Goal: Information Seeking & Learning: Compare options

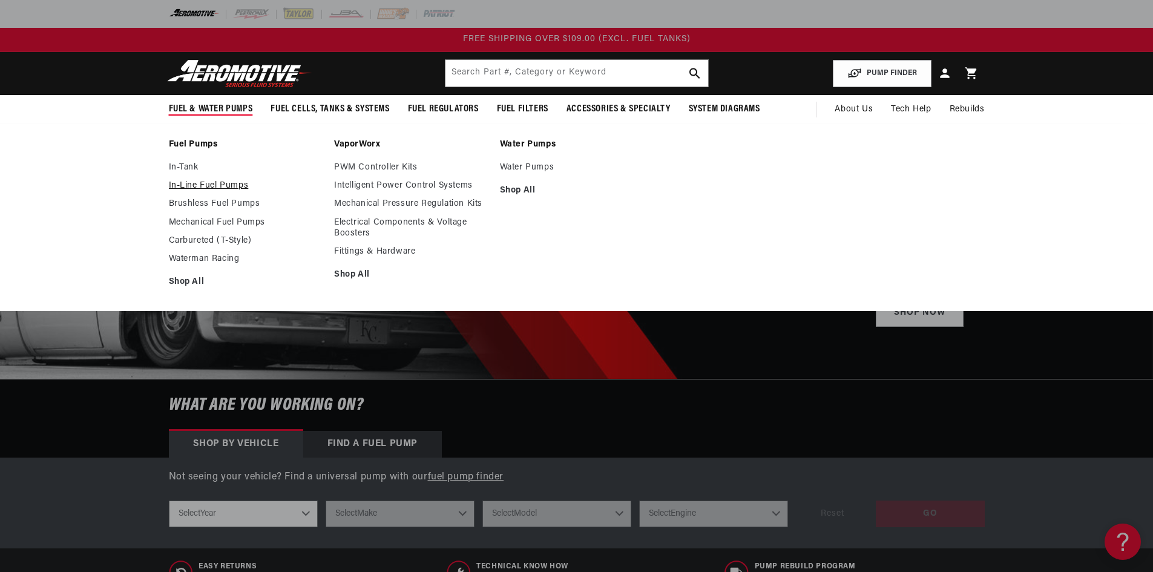
click at [199, 190] on link "In-Line Fuel Pumps" at bounding box center [246, 185] width 154 height 11
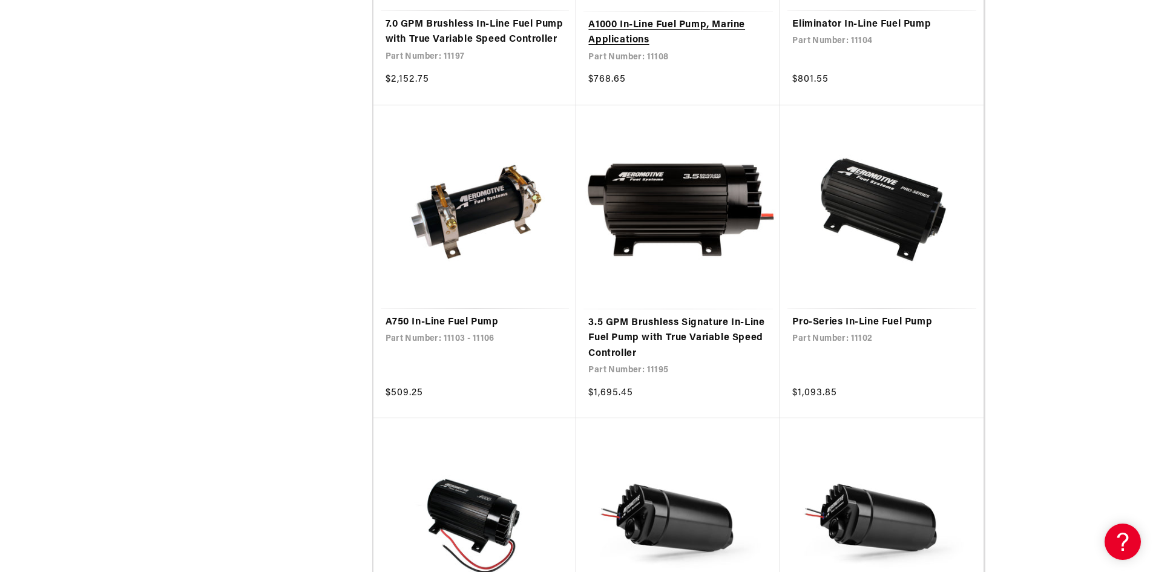
scroll to position [848, 0]
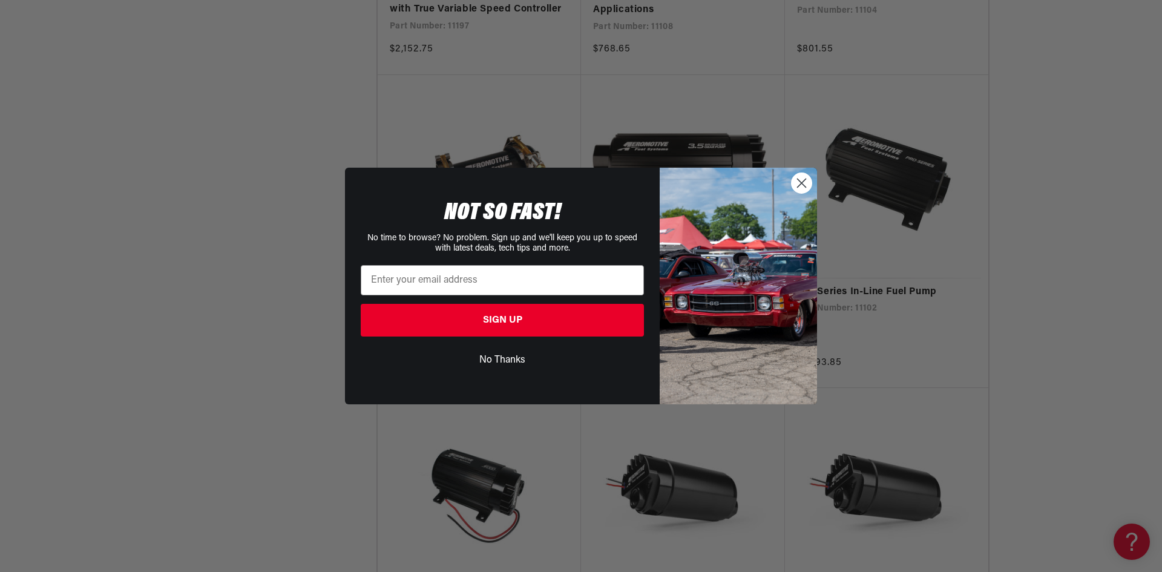
click at [807, 185] on circle "Close dialog" at bounding box center [802, 183] width 20 height 20
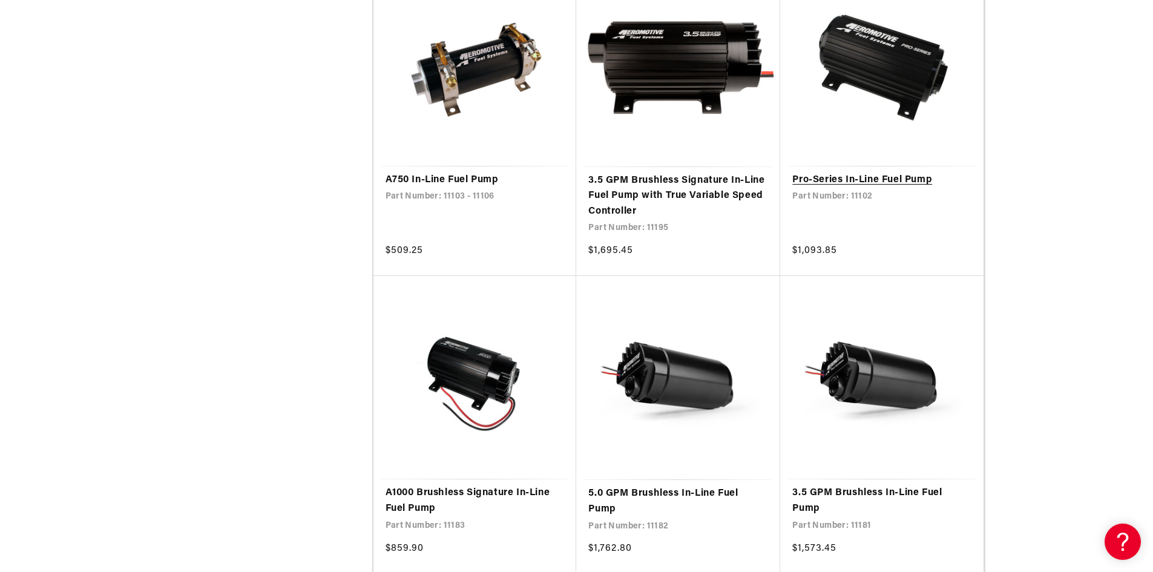
scroll to position [969, 0]
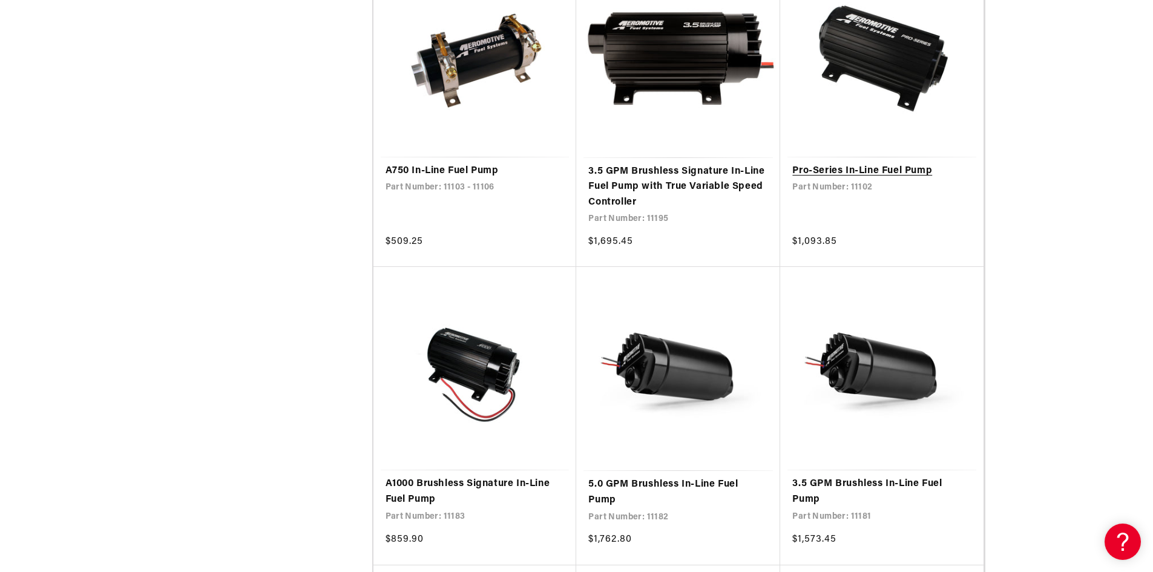
click at [878, 179] on link "Pro-Series In-Line Fuel Pump" at bounding box center [882, 171] width 179 height 16
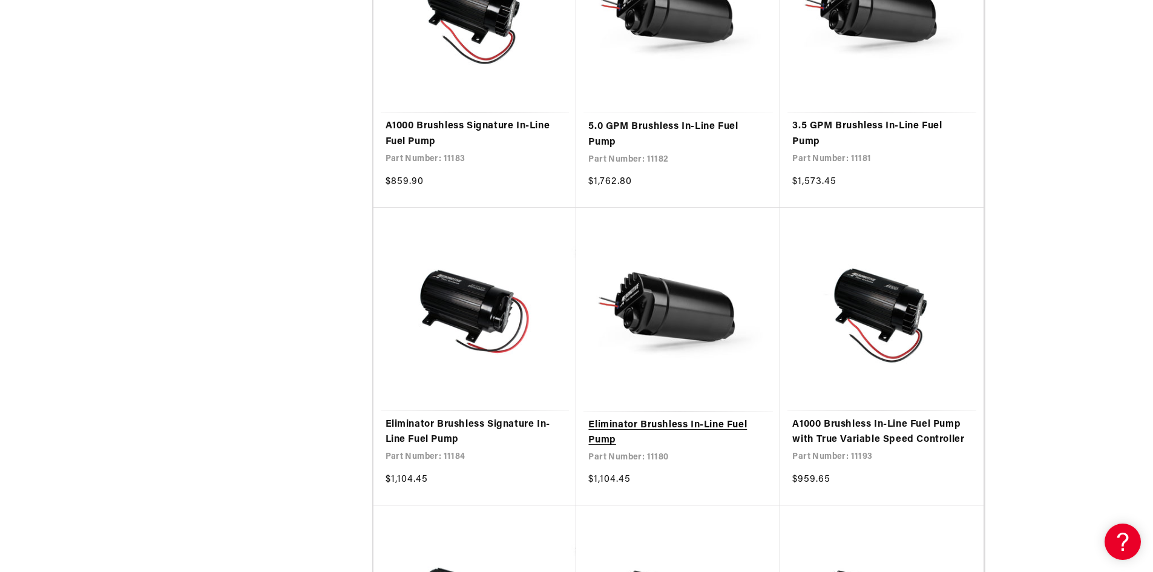
scroll to position [1332, 0]
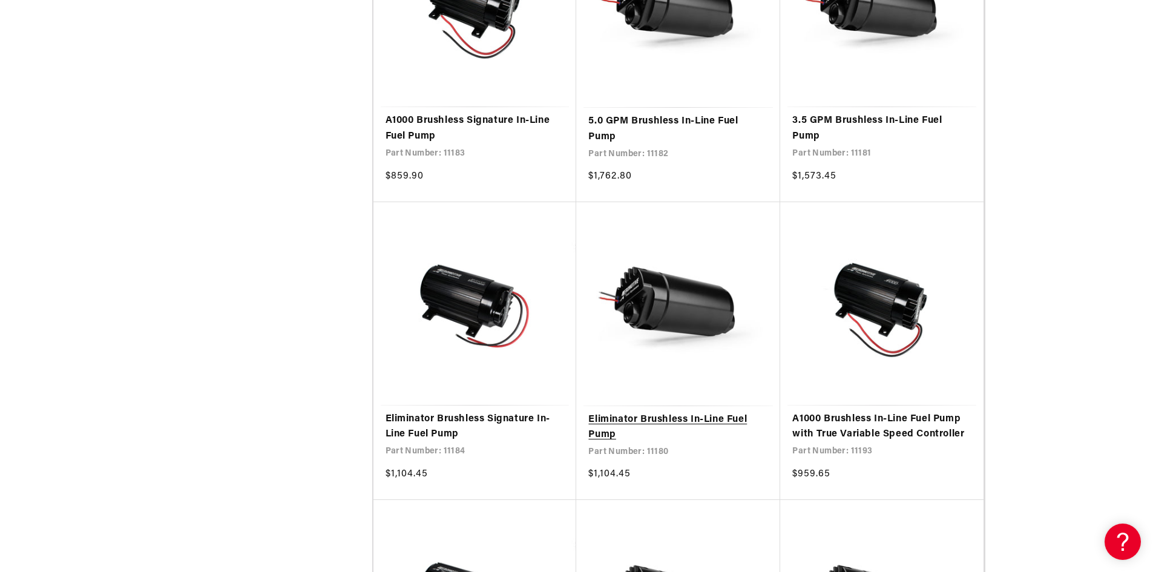
click at [663, 429] on link "Eliminator Brushless In-Line Fuel Pump" at bounding box center [678, 427] width 180 height 31
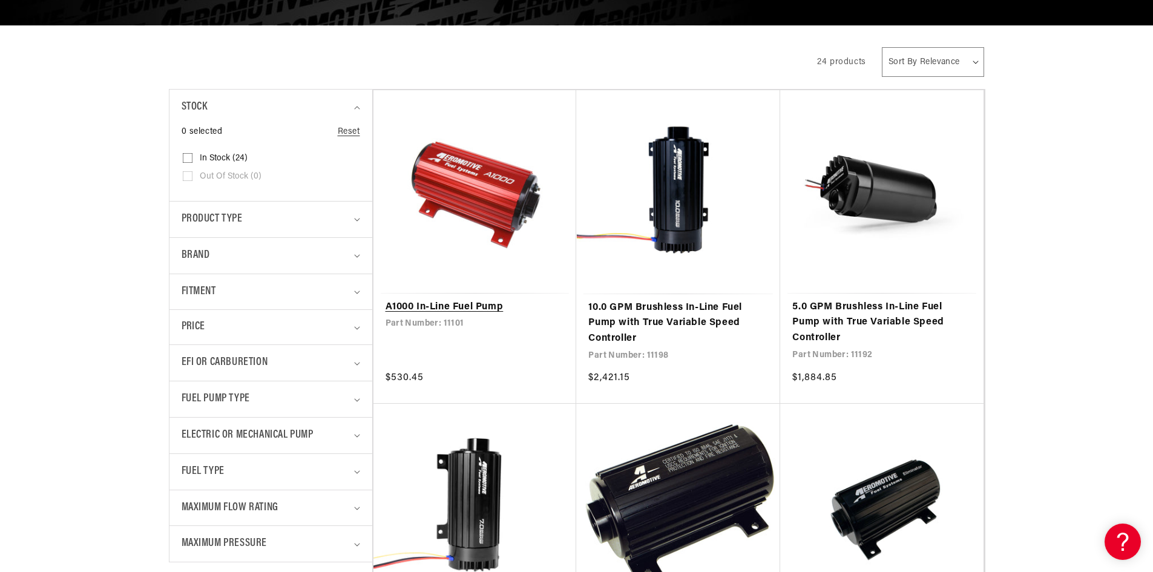
scroll to position [0, 0]
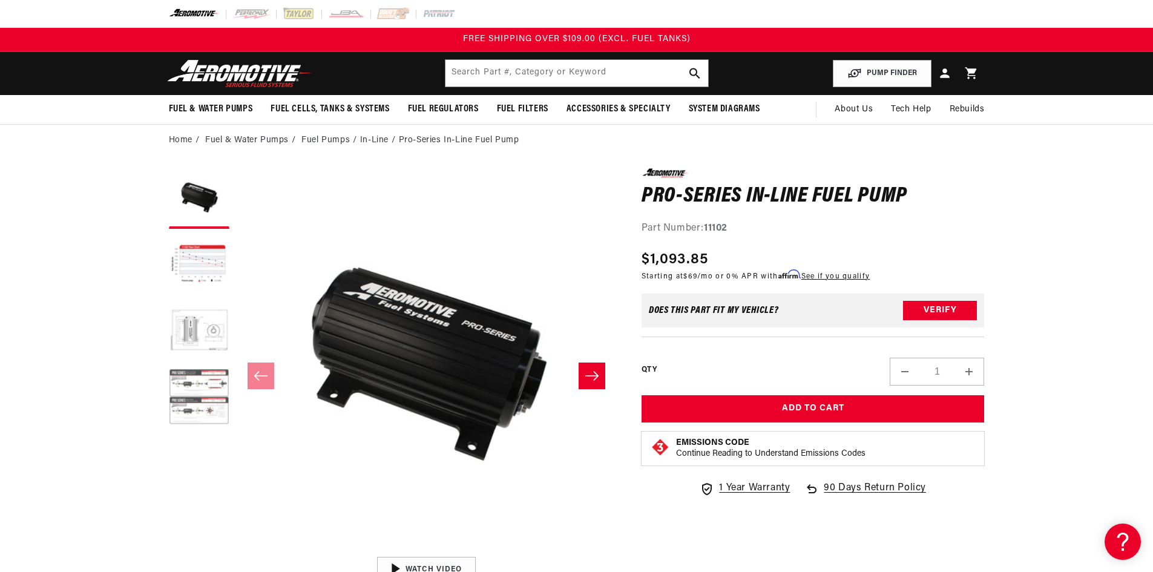
click at [194, 394] on button "Load image 4 in gallery view" at bounding box center [199, 398] width 61 height 61
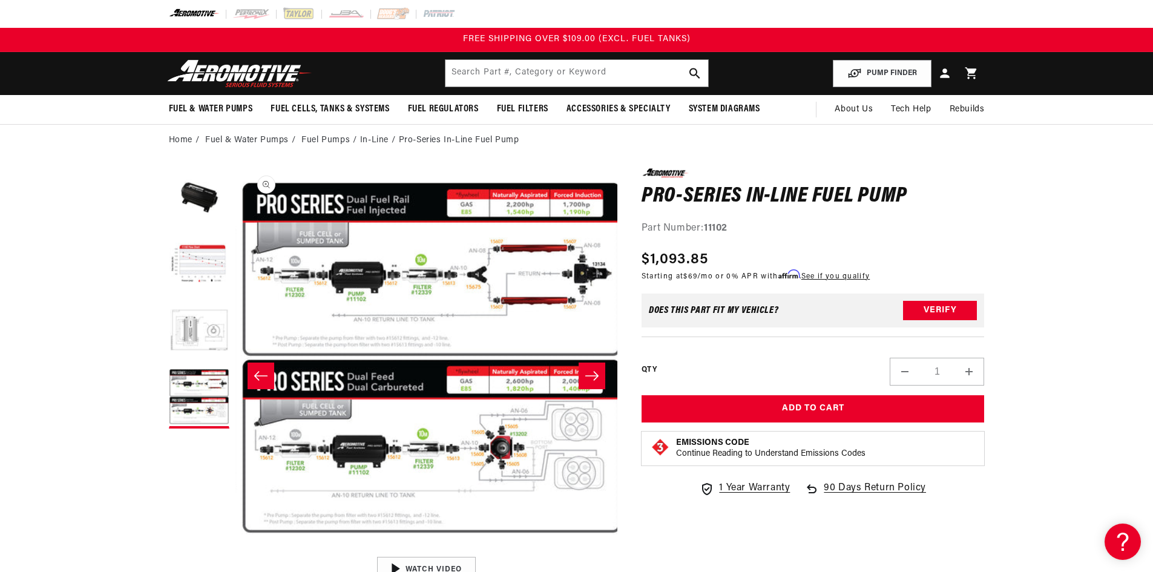
scroll to position [1, 1147]
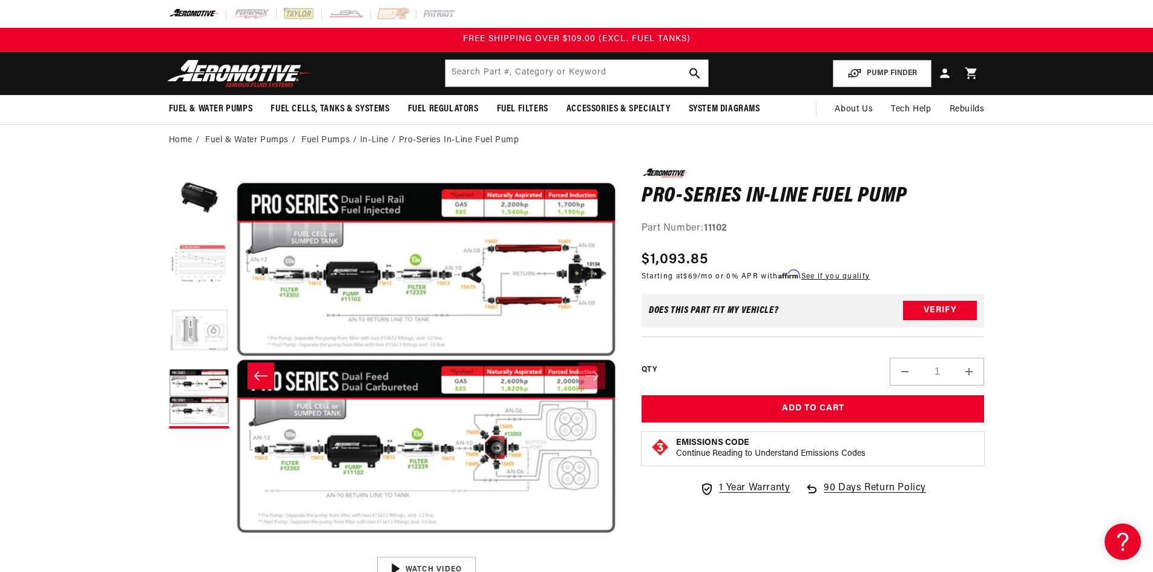
click at [206, 246] on button "Load image 2 in gallery view" at bounding box center [199, 265] width 61 height 61
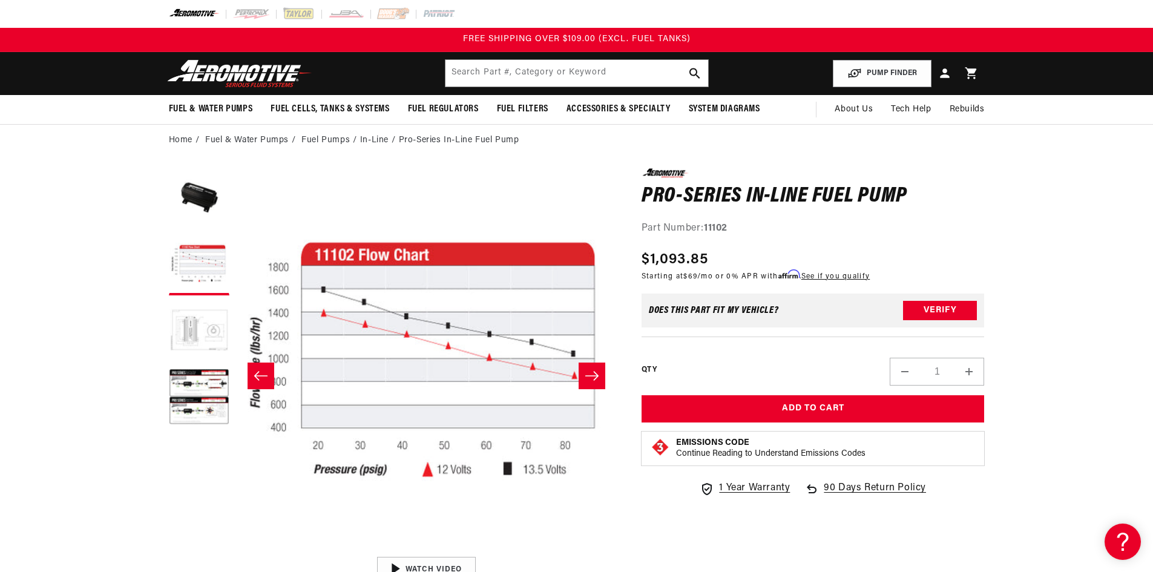
click at [196, 323] on button "Load image 3 in gallery view" at bounding box center [199, 332] width 61 height 61
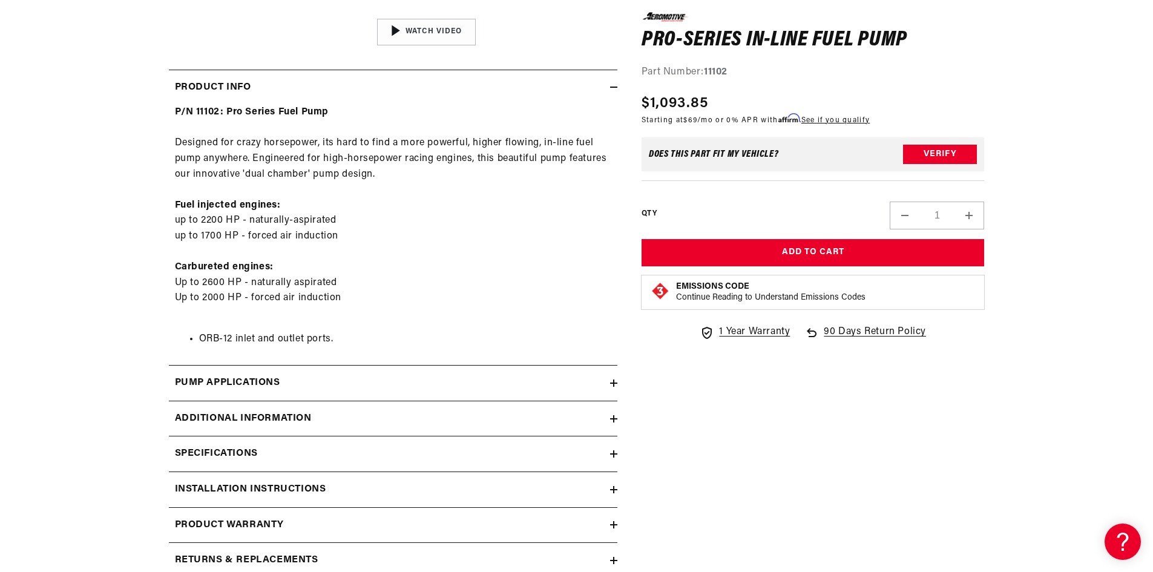
scroll to position [545, 0]
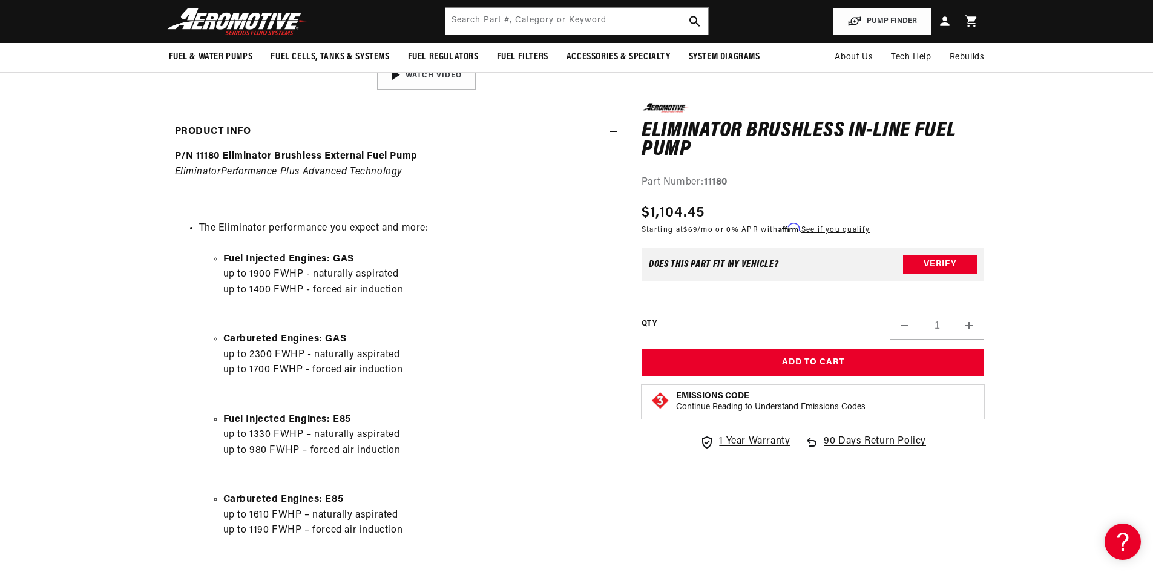
scroll to position [484, 0]
